Goal: Task Accomplishment & Management: Complete application form

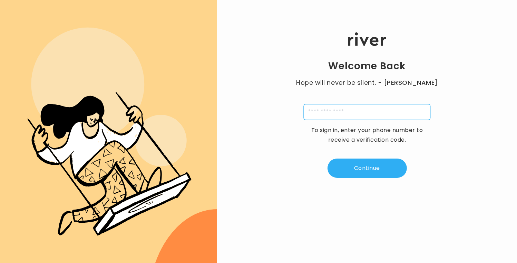
click at [356, 116] on input "tel" at bounding box center [367, 112] width 127 height 16
type input "**********"
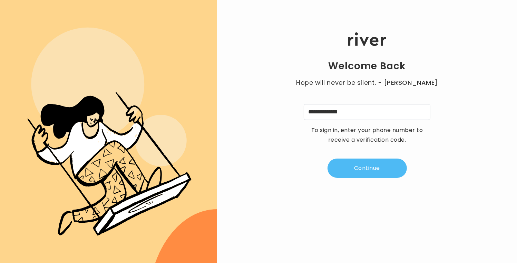
click at [356, 172] on button "Continue" at bounding box center [366, 168] width 79 height 19
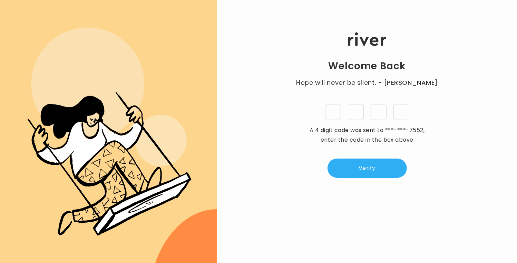
type input "*"
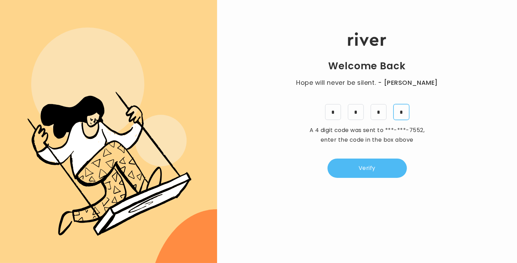
type input "*"
click at [390, 161] on button "Verify" at bounding box center [366, 168] width 79 height 19
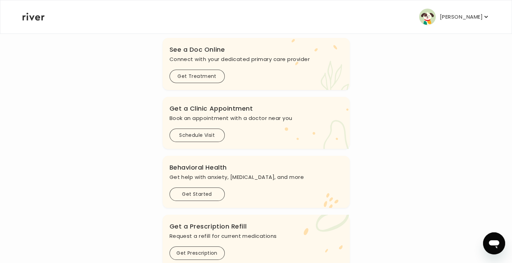
scroll to position [103, 0]
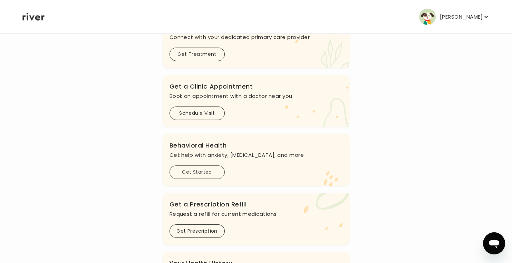
click at [180, 177] on button "Get Started" at bounding box center [196, 172] width 55 height 13
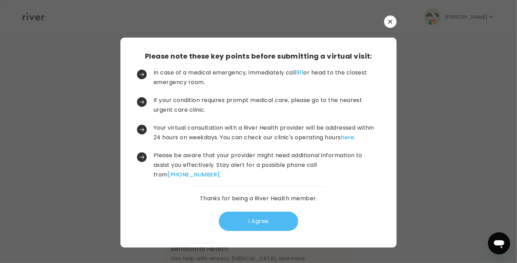
click at [257, 223] on button "I Agree" at bounding box center [258, 221] width 79 height 19
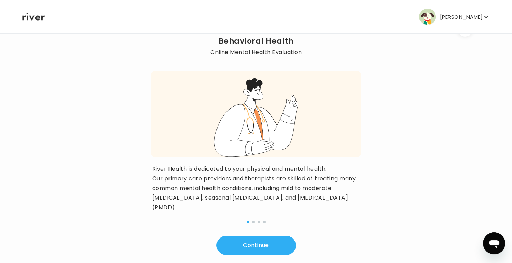
scroll to position [60, 0]
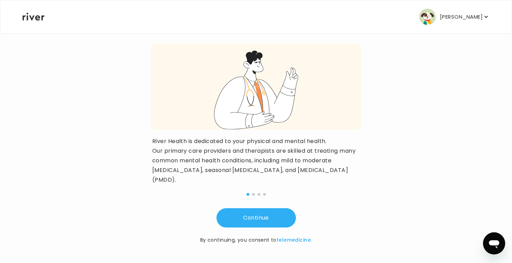
click at [244, 207] on div "Continue By continuing, you consent to telemedicine." at bounding box center [256, 218] width 210 height 51
click at [238, 215] on button "Continue" at bounding box center [255, 217] width 79 height 19
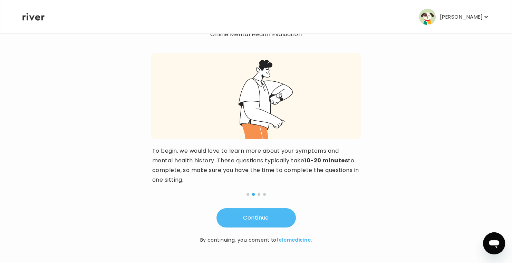
click at [238, 217] on button "Continue" at bounding box center [255, 217] width 79 height 19
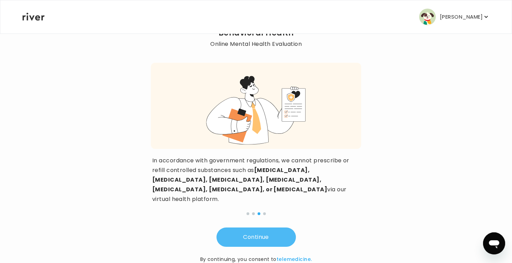
click at [238, 228] on button "Continue" at bounding box center [255, 237] width 79 height 19
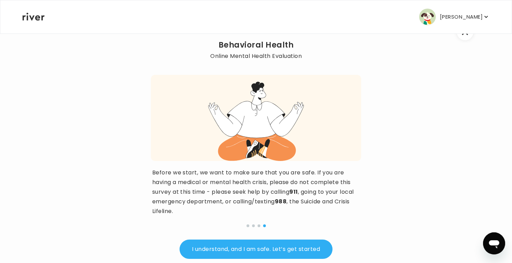
scroll to position [0, 0]
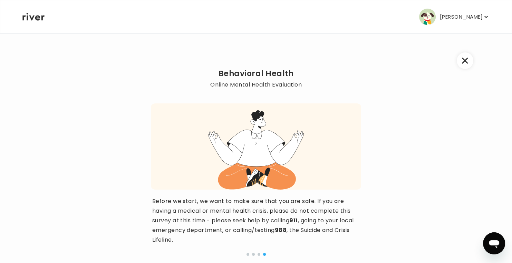
click at [466, 63] on icon "button" at bounding box center [465, 61] width 6 height 6
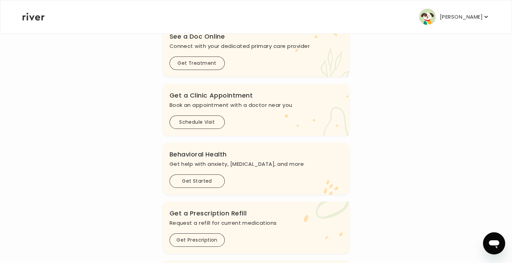
scroll to position [103, 0]
